Goal: Transaction & Acquisition: Purchase product/service

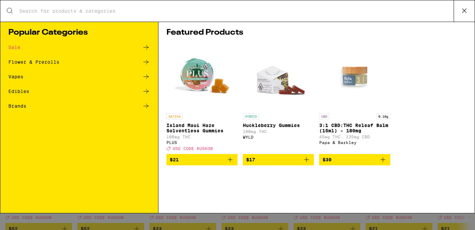
click at [29, 60] on div "Flower & Prerolls" at bounding box center [33, 62] width 51 height 5
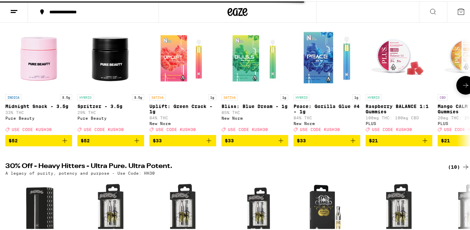
scroll to position [115, 0]
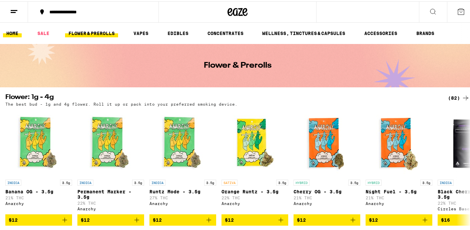
click at [13, 33] on link "HOME" at bounding box center [12, 32] width 19 height 8
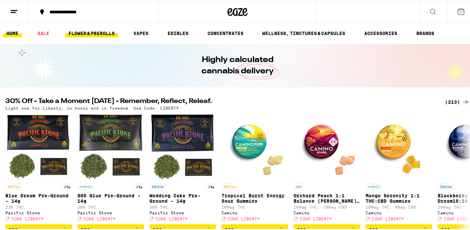
click at [91, 33] on link "FLOWER & PREROLLS" at bounding box center [91, 32] width 53 height 8
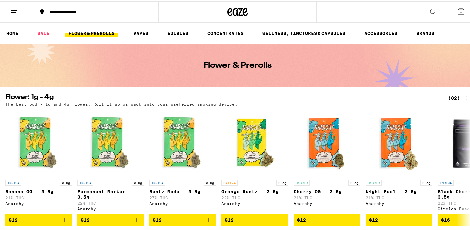
click at [462, 98] on icon at bounding box center [466, 97] width 8 height 8
